Goal: Information Seeking & Learning: Learn about a topic

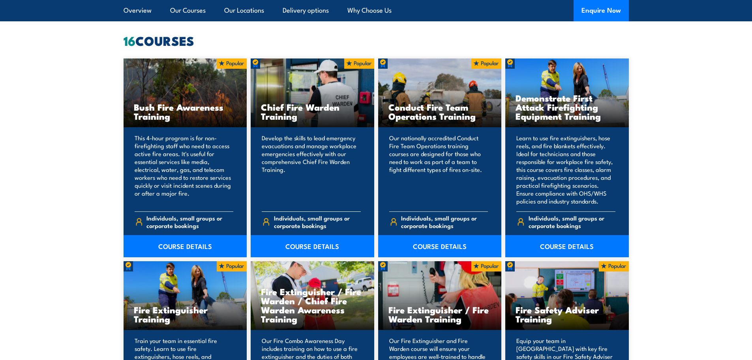
scroll to position [671, 0]
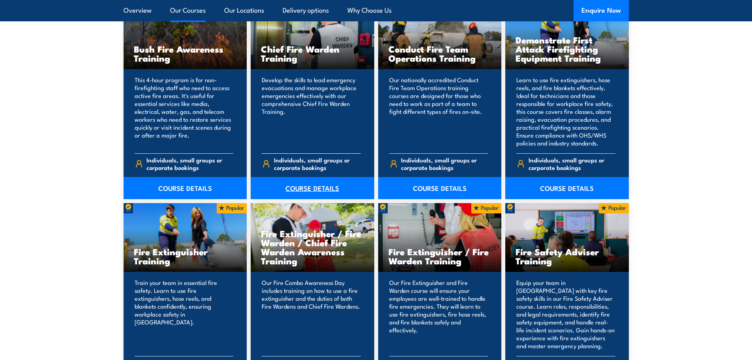
click at [308, 184] on link "COURSE DETAILS" at bounding box center [313, 188] width 124 height 22
